Goal: Task Accomplishment & Management: Use online tool/utility

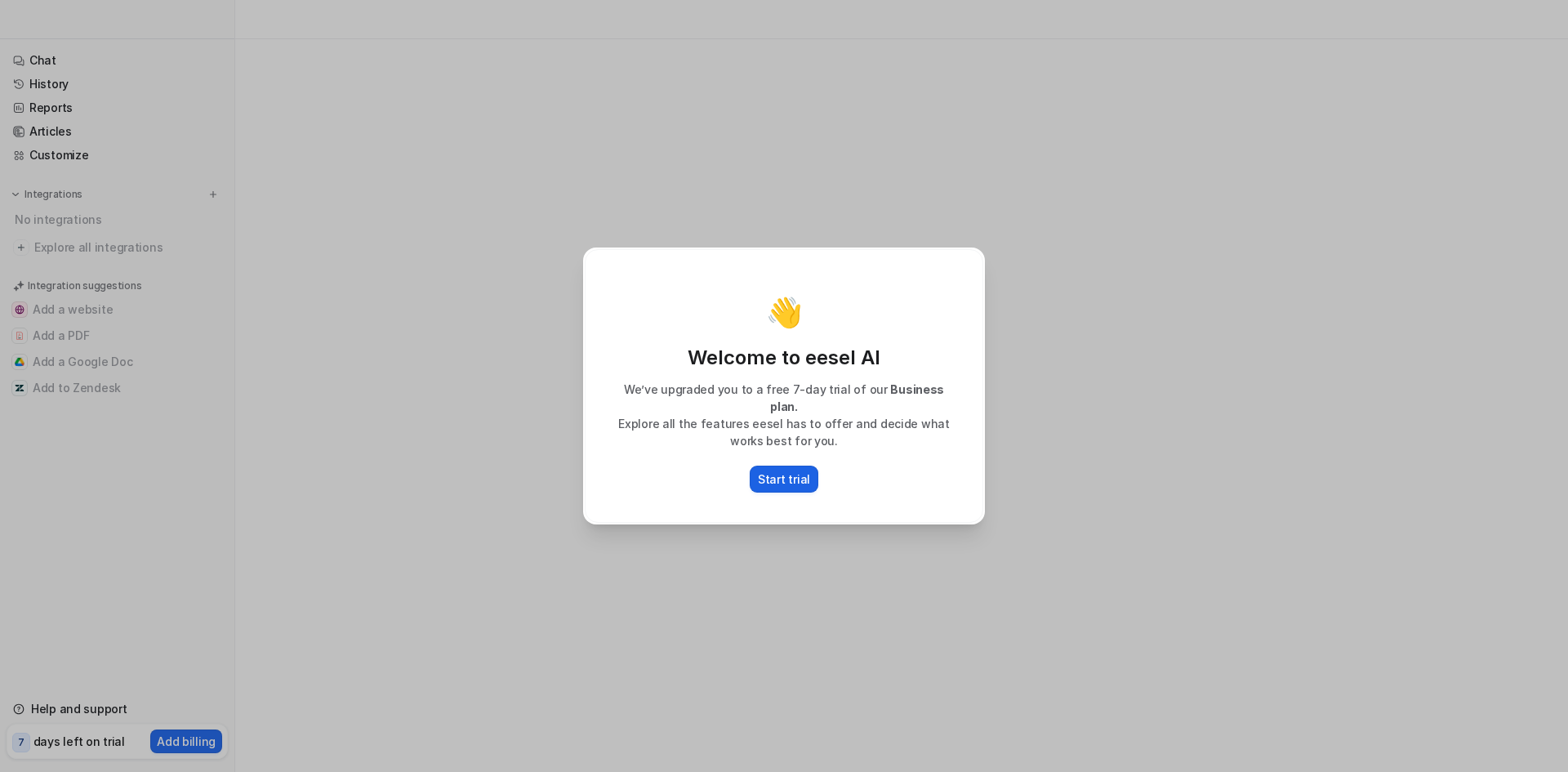
click at [785, 472] on p "Start trial" at bounding box center [784, 479] width 52 height 17
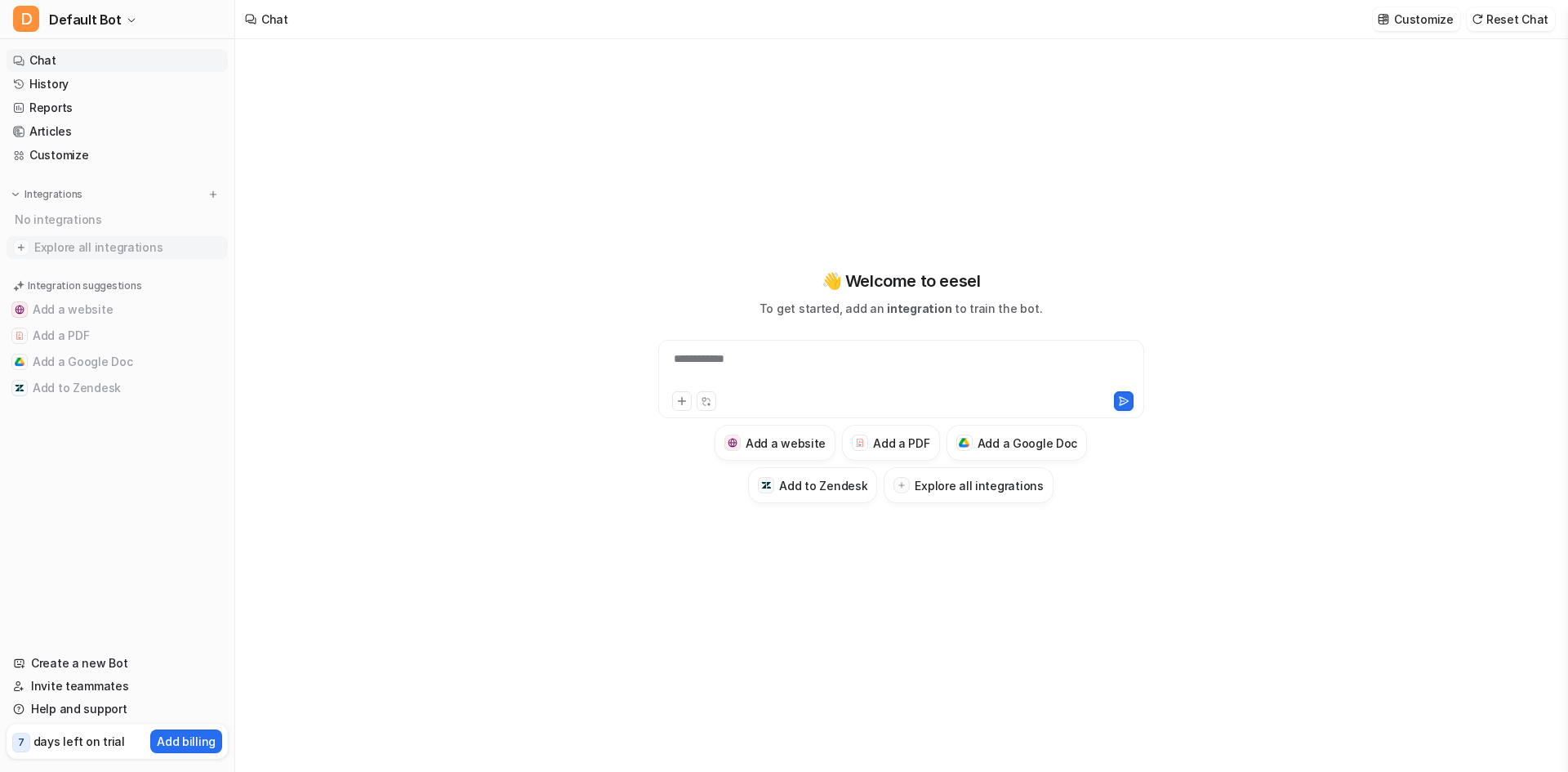
click at [147, 256] on span "Explore all integrations" at bounding box center [128, 248] width 187 height 26
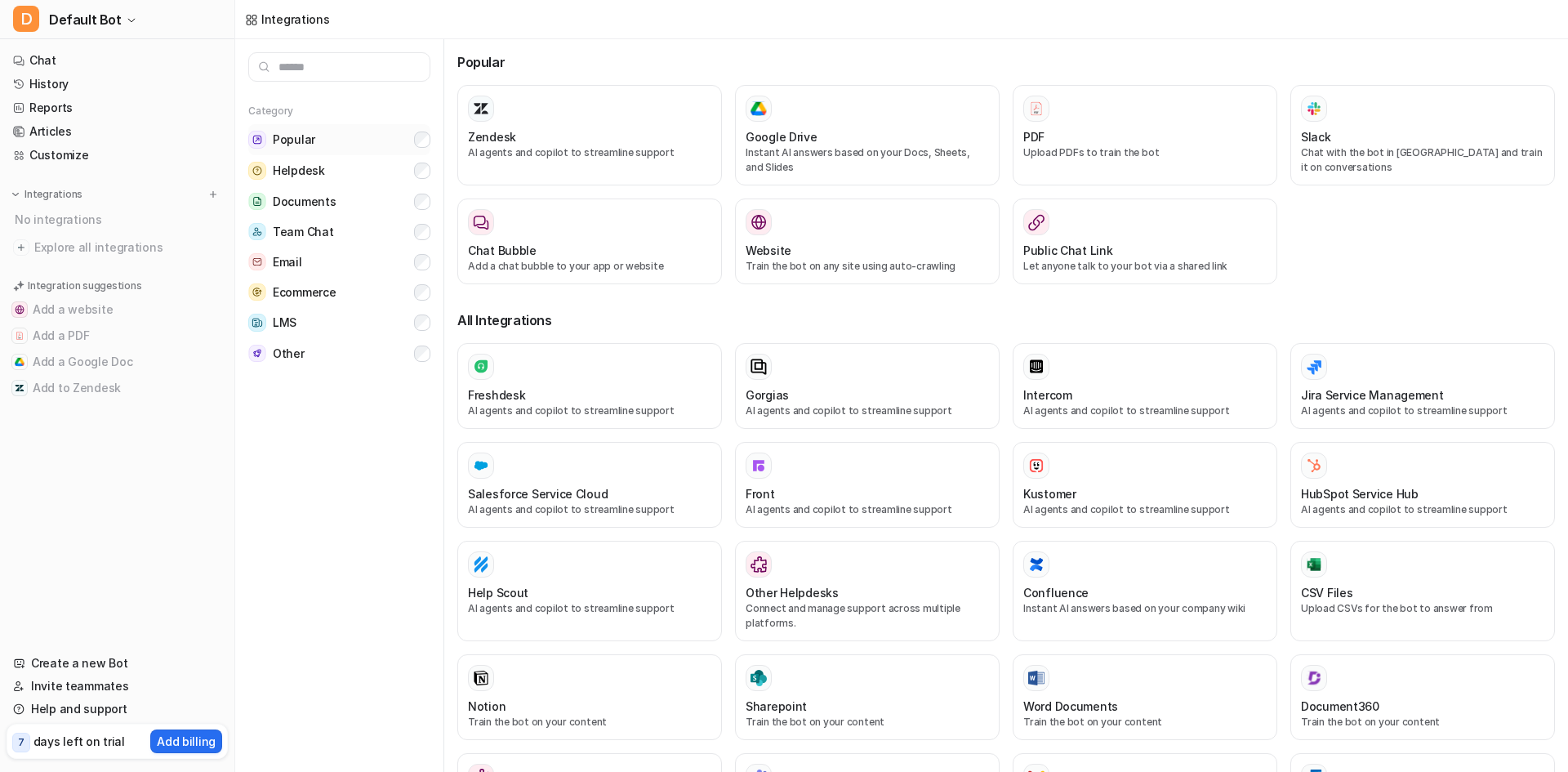
click at [281, 129] on button "Popular" at bounding box center [339, 140] width 182 height 31
click at [328, 69] on input "text" at bounding box center [339, 66] width 182 height 29
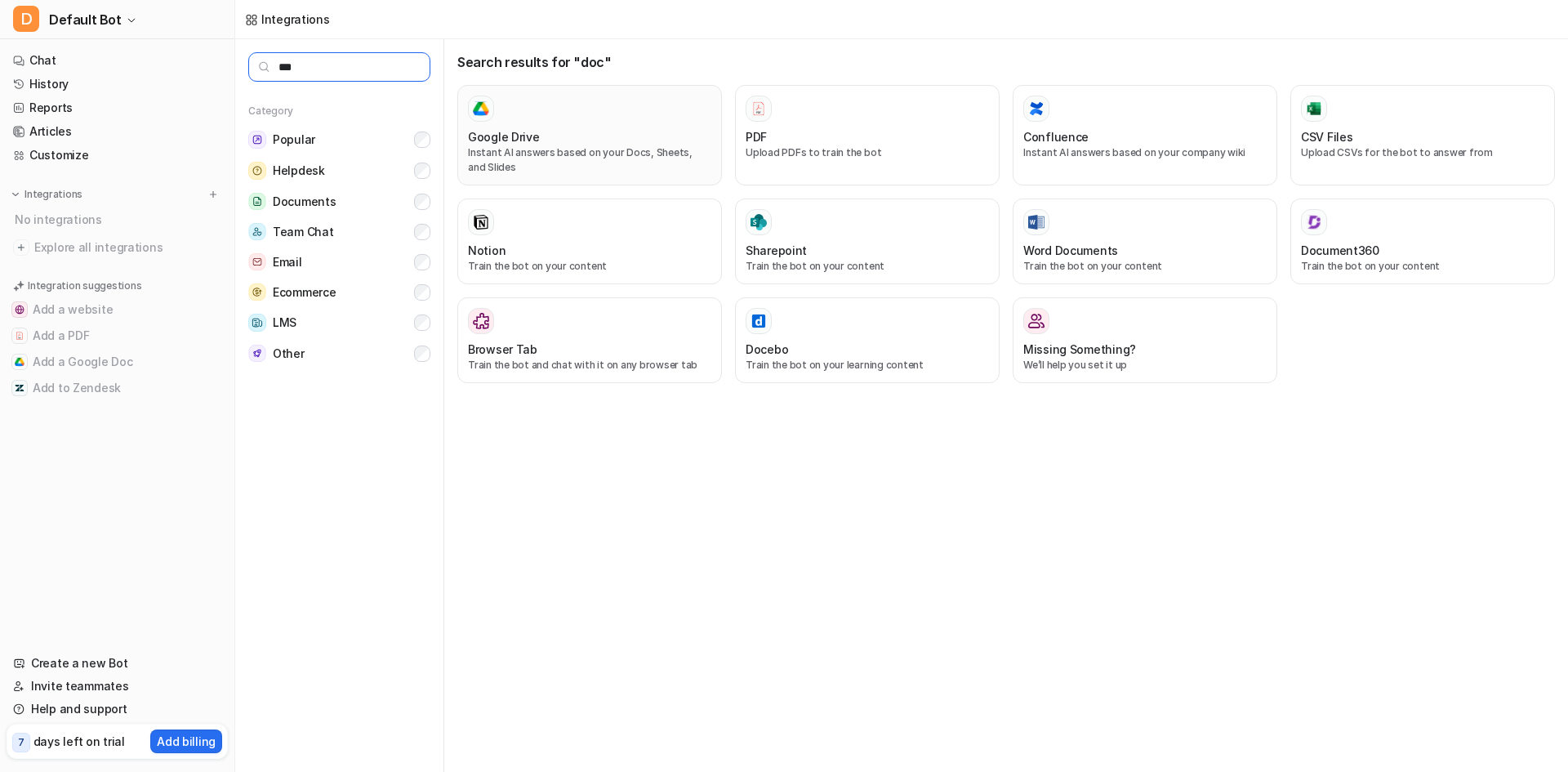
type input "***"
click at [562, 127] on div "Google Drive Instant AI answers based on your Docs, Sheets, and Slides" at bounding box center [590, 135] width 244 height 79
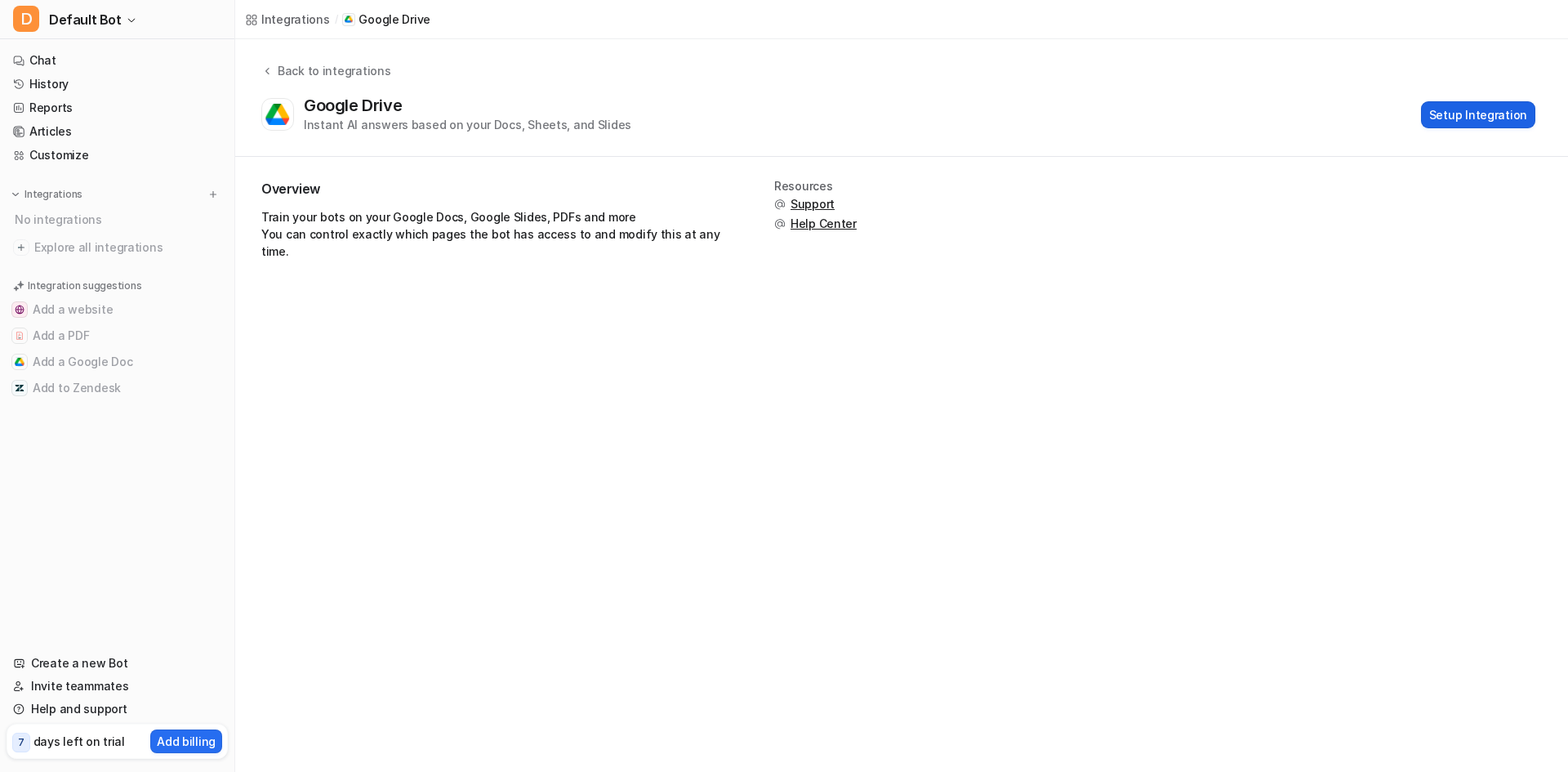
click at [1500, 118] on button "Setup Integration" at bounding box center [1479, 115] width 115 height 27
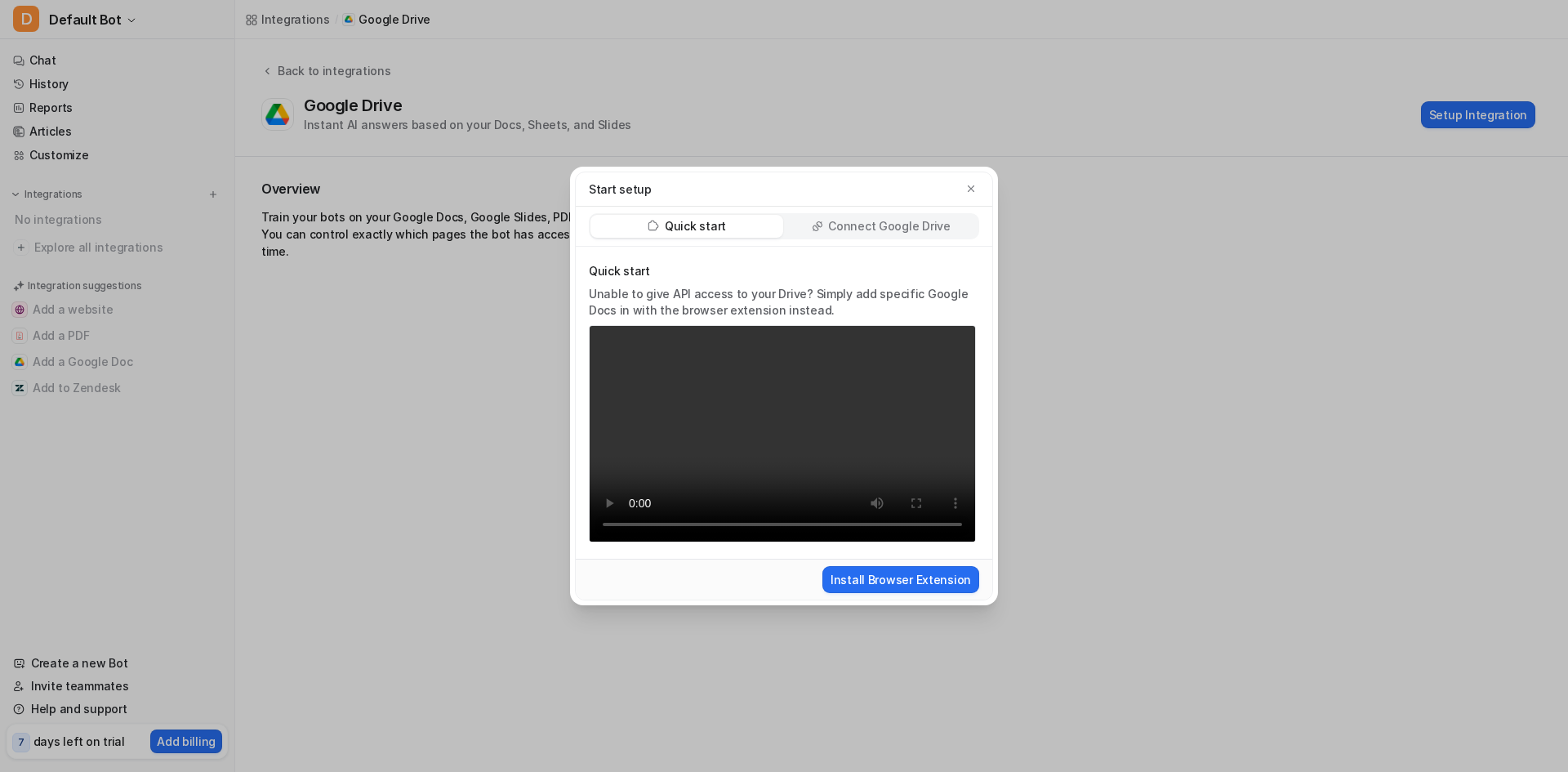
click at [915, 231] on p "Connect Google Drive" at bounding box center [889, 226] width 122 height 17
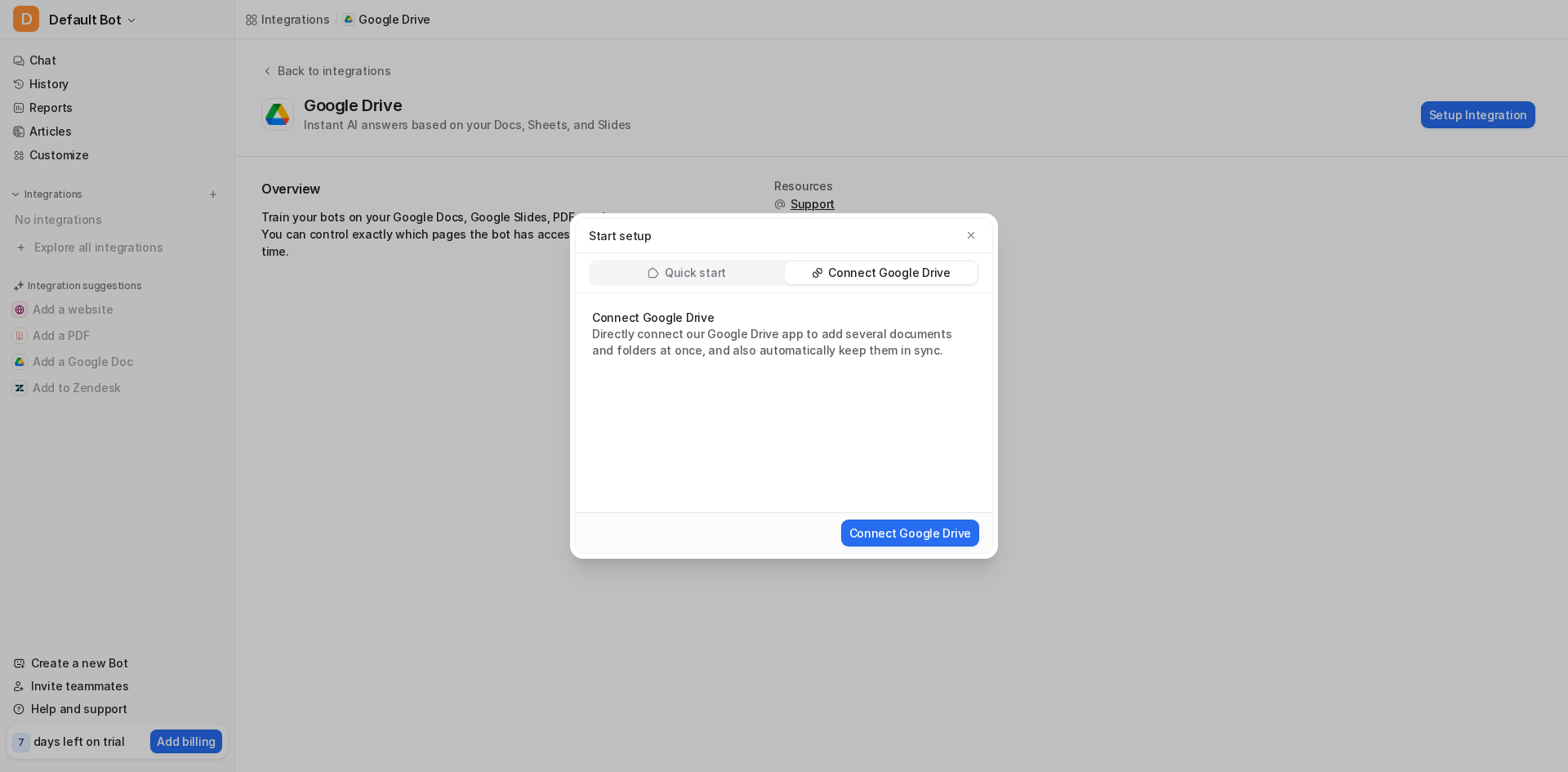
click at [732, 269] on div "Quick start" at bounding box center [687, 273] width 192 height 23
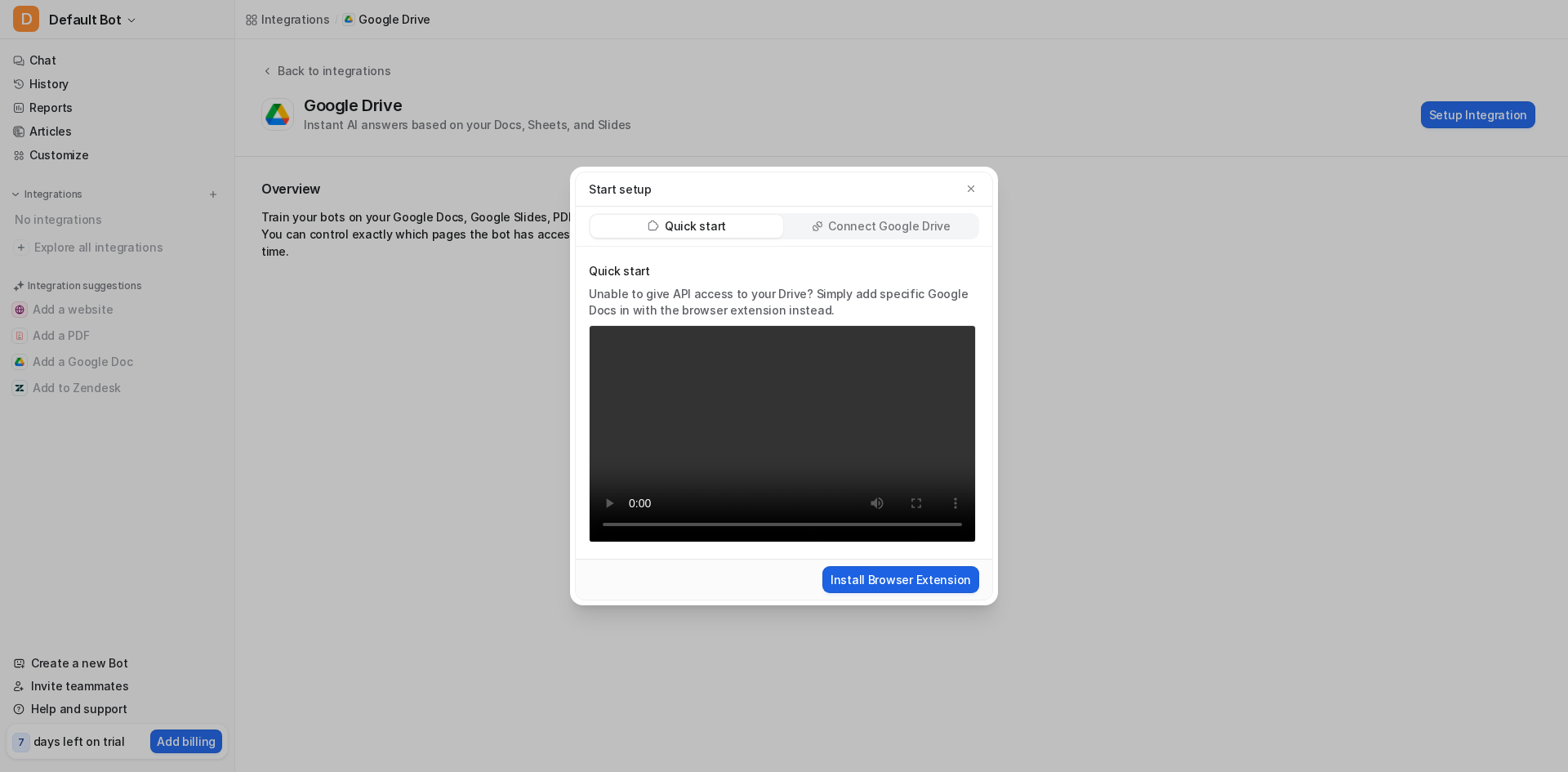
click at [939, 587] on button "Install Browser Extension" at bounding box center [901, 579] width 157 height 27
click at [969, 185] on icon "button" at bounding box center [971, 188] width 11 height 11
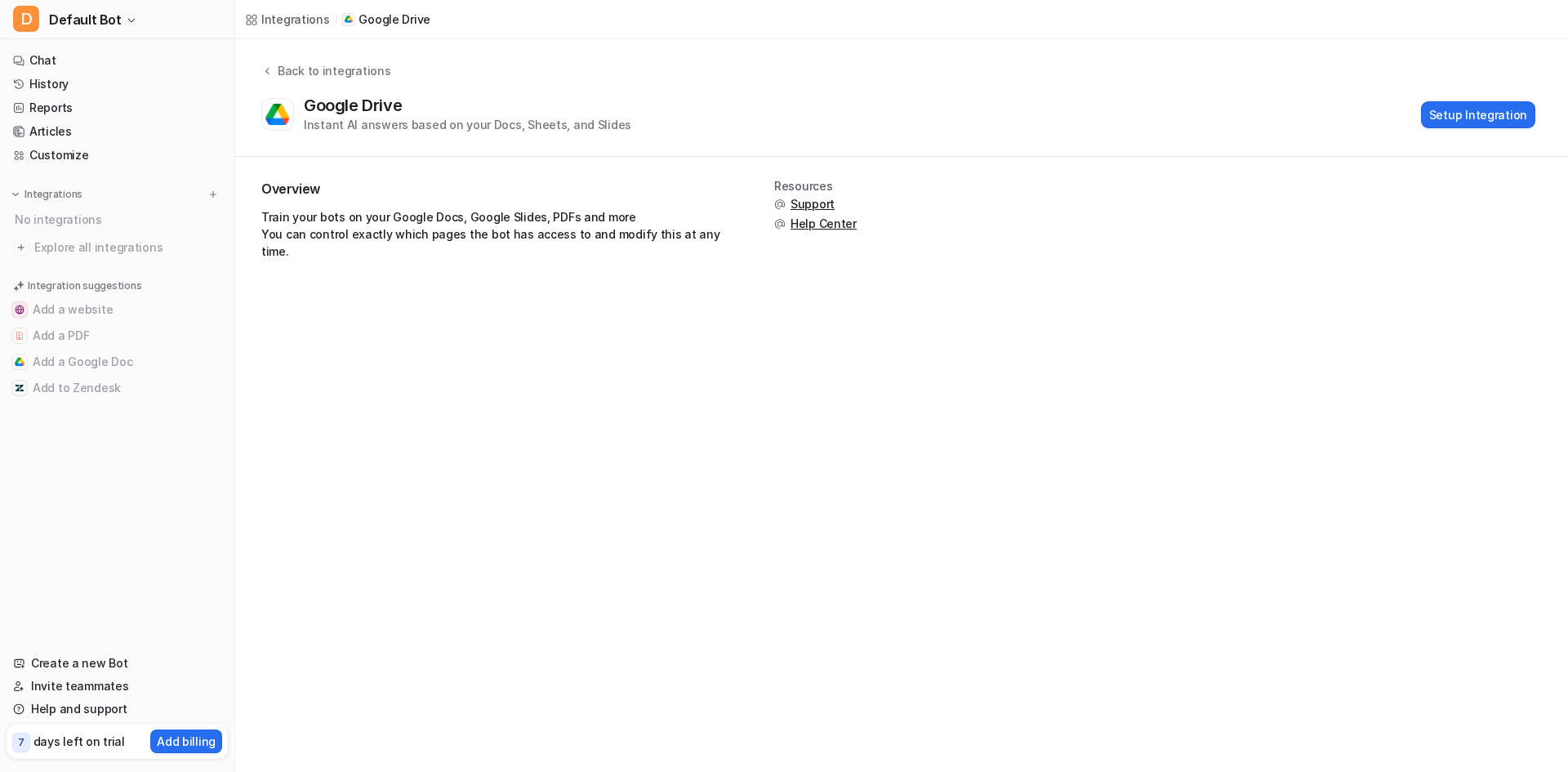
click at [281, 57] on div "Back to integrations Google Drive Instant AI answers based on your Docs, Sheets…" at bounding box center [901, 97] width 1333 height 117
click at [280, 65] on div "Back to integrations" at bounding box center [331, 70] width 117 height 17
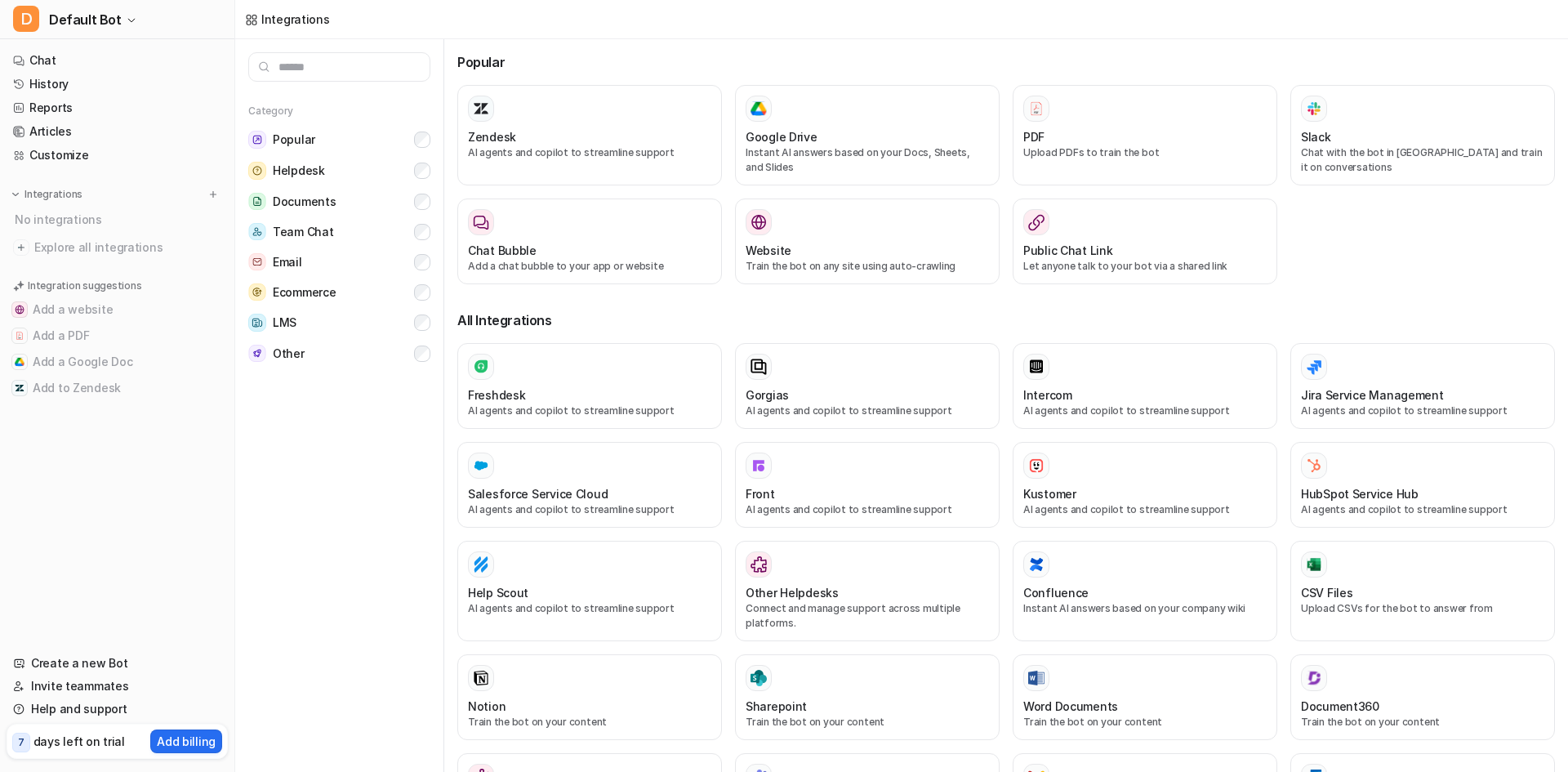
click at [277, 68] on input "text" at bounding box center [339, 66] width 182 height 29
click at [147, 131] on link "Articles" at bounding box center [117, 132] width 222 height 23
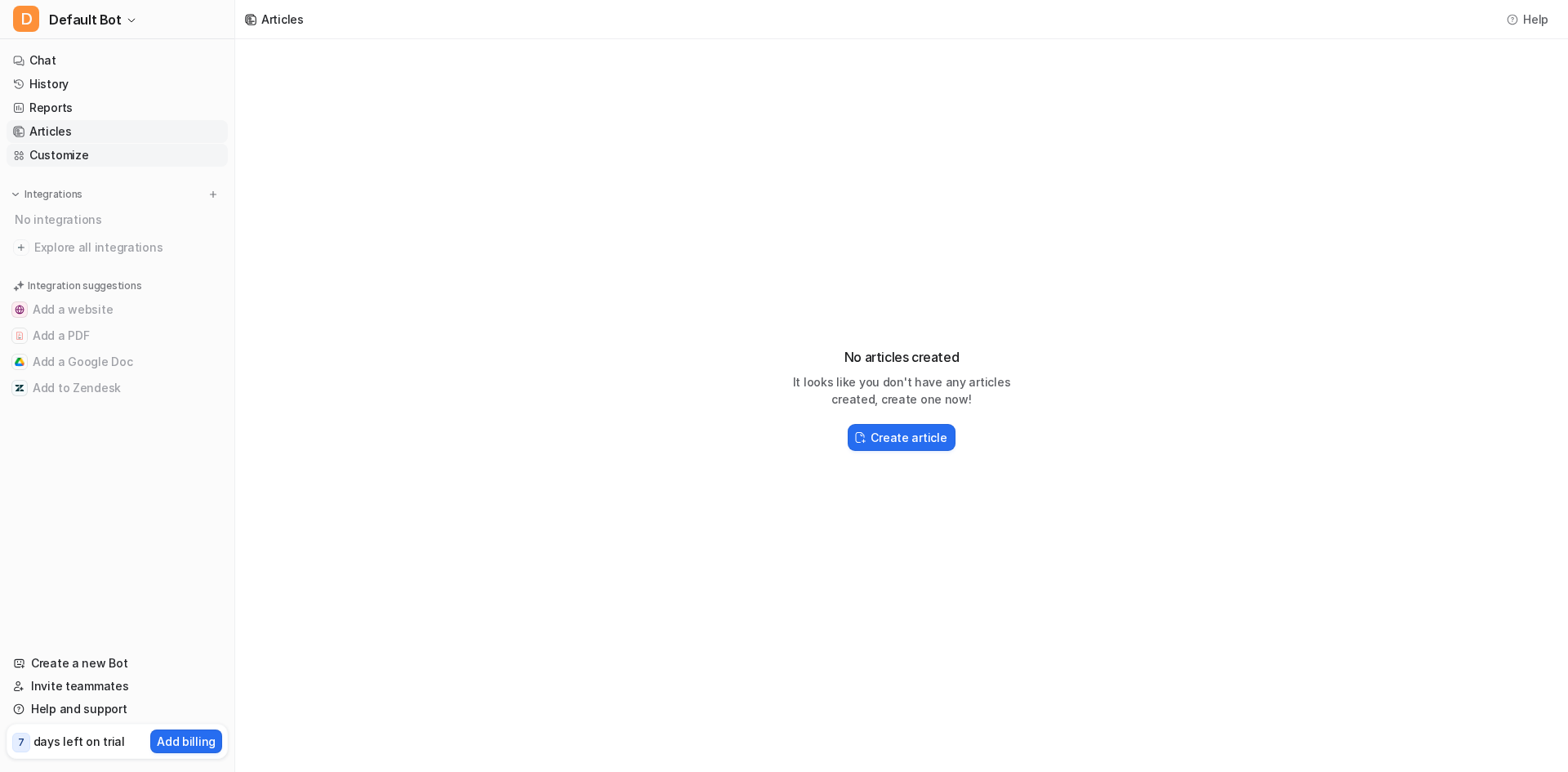
click at [154, 149] on link "Customize" at bounding box center [117, 155] width 222 height 23
